Goal: Find specific page/section: Find specific page/section

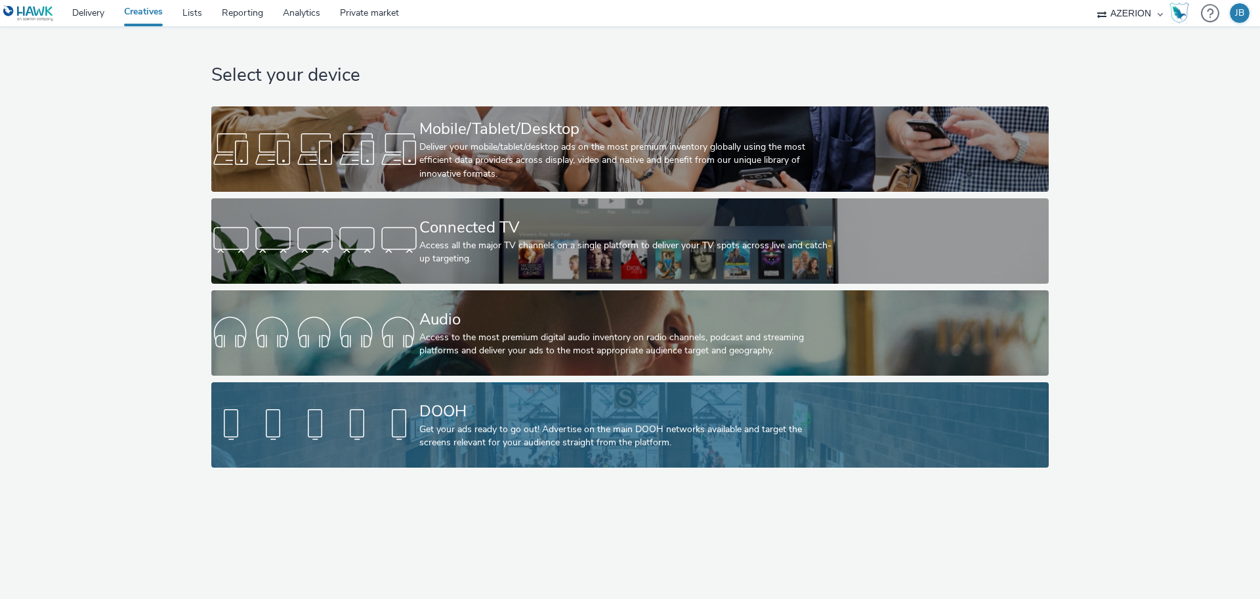
click at [466, 411] on div "DOOH" at bounding box center [627, 411] width 416 height 23
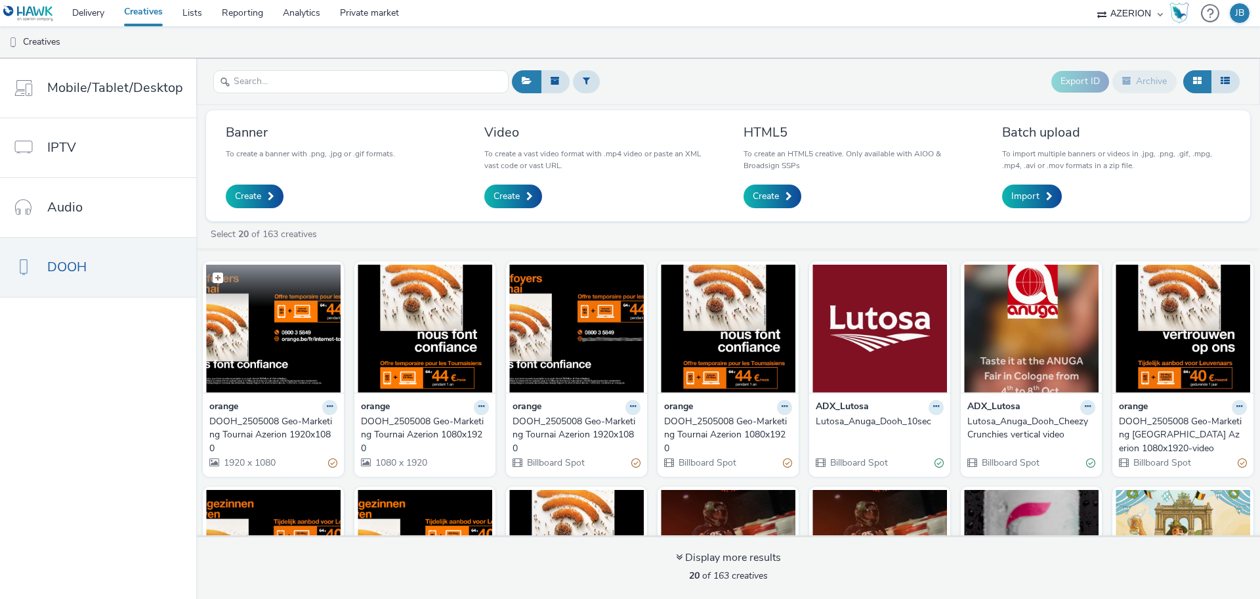
click at [243, 341] on img at bounding box center [273, 328] width 135 height 128
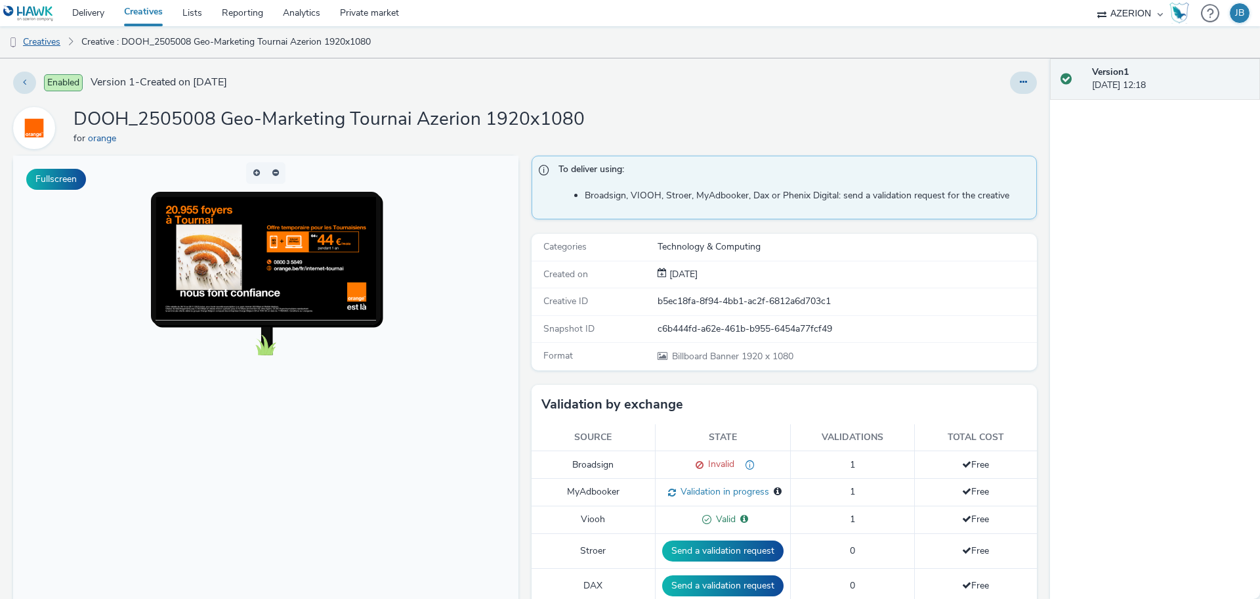
click at [48, 41] on link "Creatives" at bounding box center [33, 42] width 67 height 32
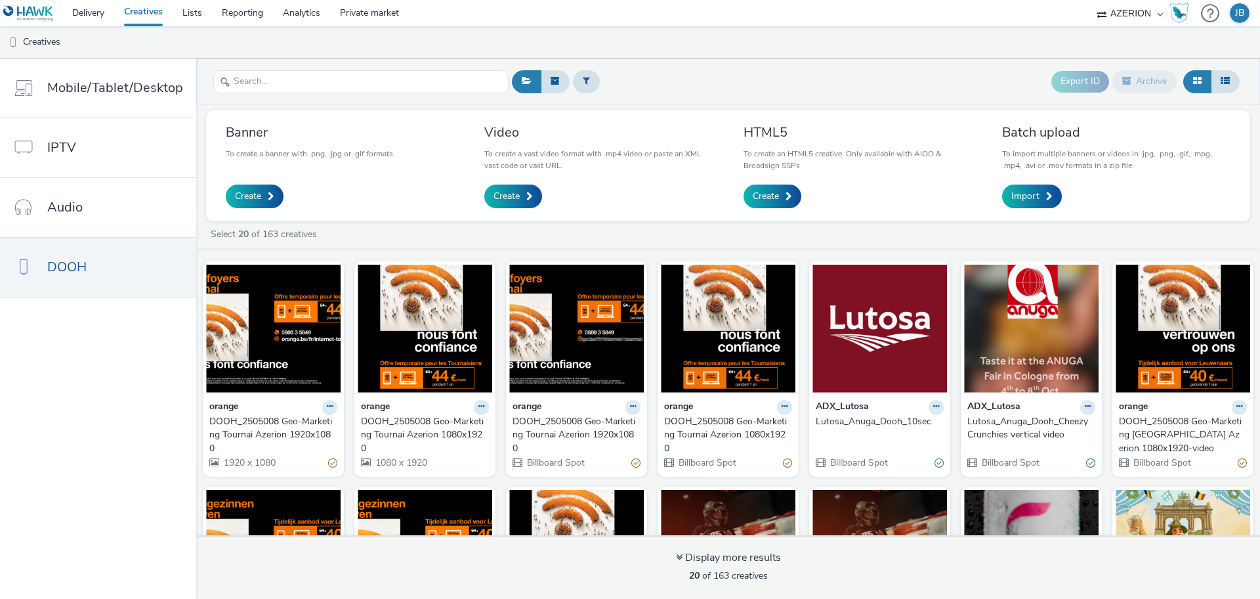
click at [146, 12] on link "Creatives" at bounding box center [143, 13] width 58 height 26
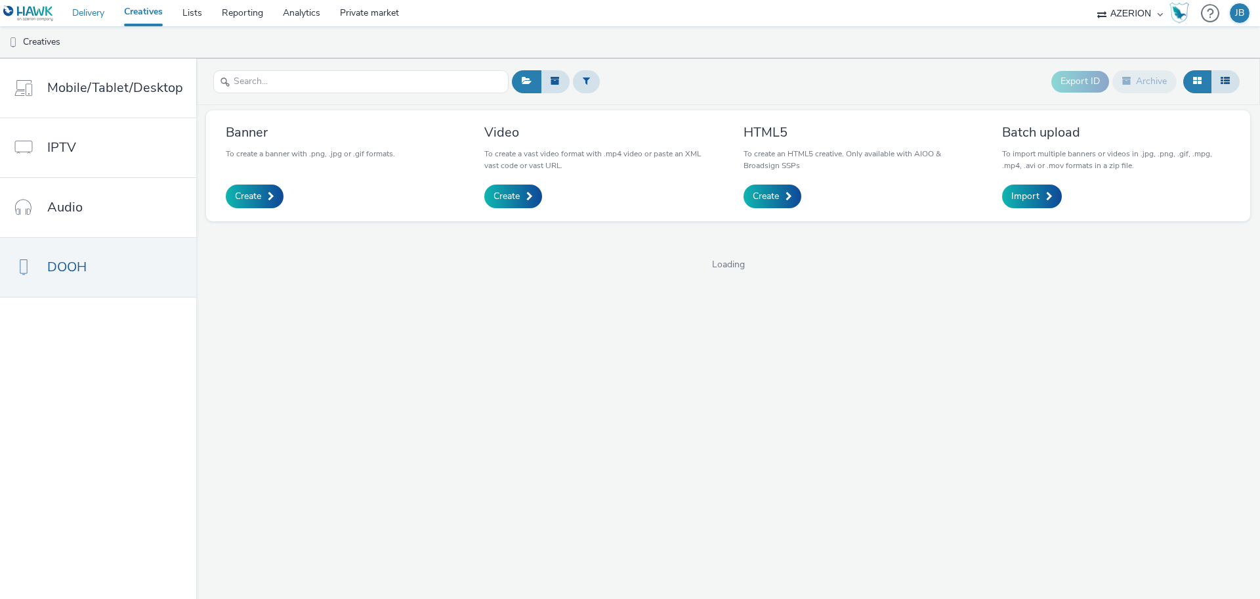
click at [104, 19] on link "Delivery" at bounding box center [88, 13] width 52 height 26
